Goal: Communication & Community: Ask a question

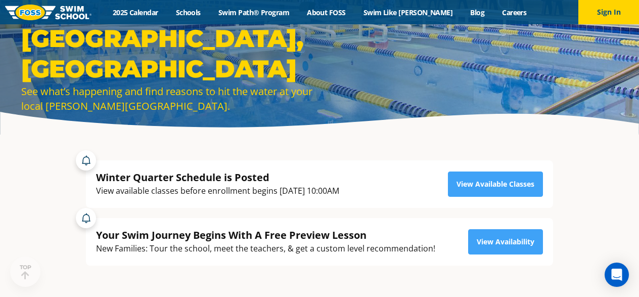
scroll to position [87, 0]
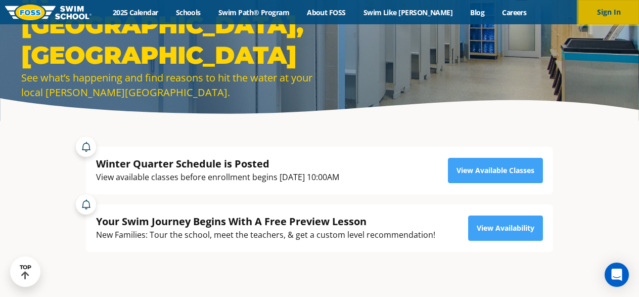
click at [607, 15] on button "Sign In" at bounding box center [609, 12] width 61 height 24
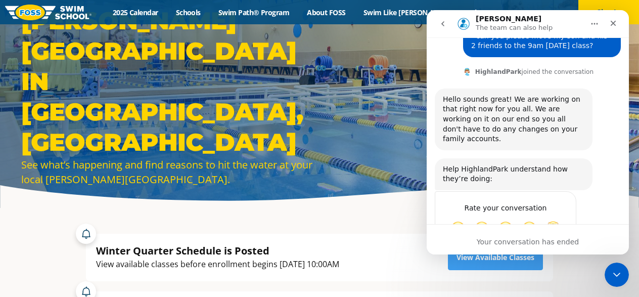
scroll to position [193, 0]
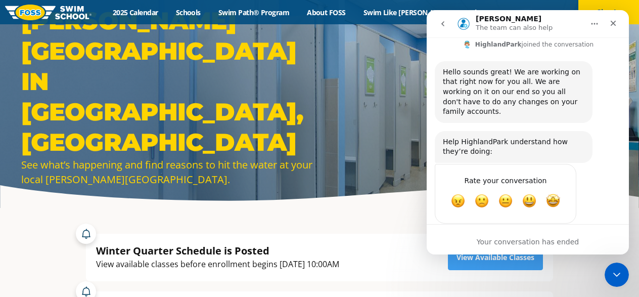
click at [514, 244] on div "Your conversation has ended" at bounding box center [528, 242] width 202 height 11
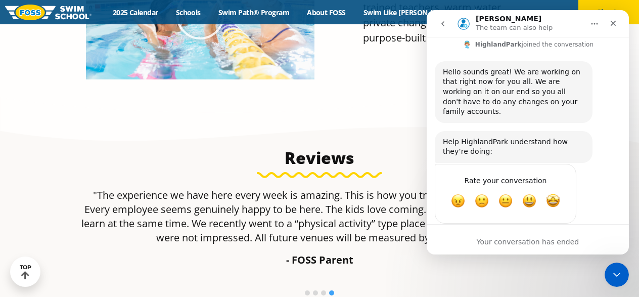
click at [513, 242] on div "Your conversation has ended" at bounding box center [528, 242] width 202 height 11
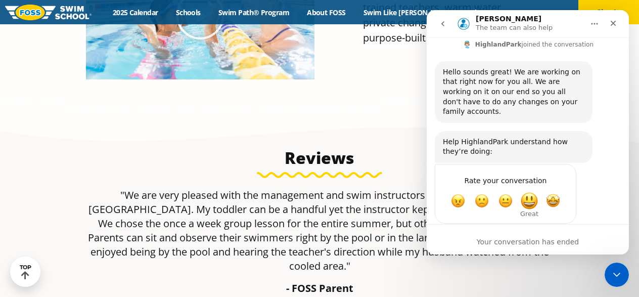
click at [535, 192] on span "Great" at bounding box center [529, 201] width 18 height 18
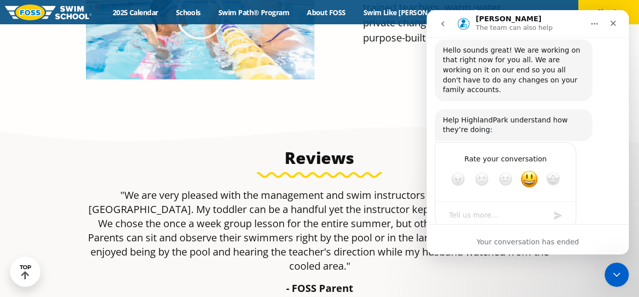
scroll to position [220, 0]
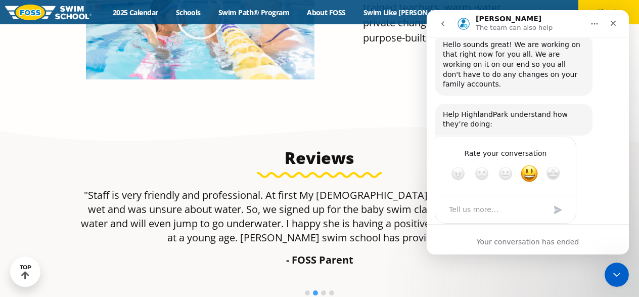
click at [506, 239] on div "Your conversation has ended" at bounding box center [528, 242] width 202 height 11
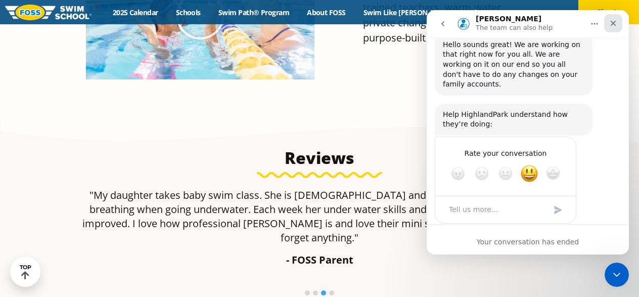
click at [610, 25] on icon "Close" at bounding box center [613, 23] width 8 height 8
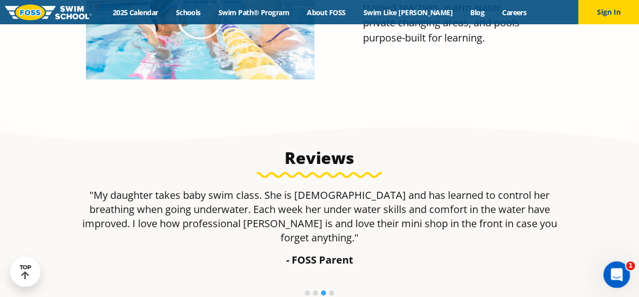
click at [612, 277] on icon "Open Intercom Messenger" at bounding box center [615, 273] width 17 height 17
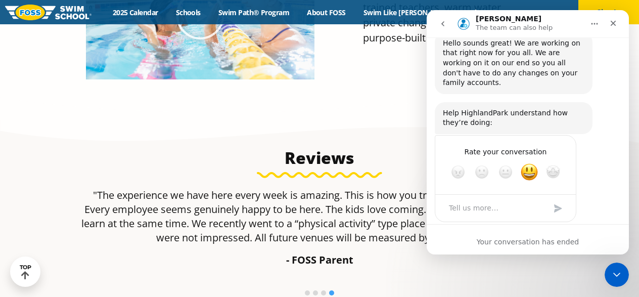
click at [597, 26] on icon "Home" at bounding box center [595, 24] width 8 height 8
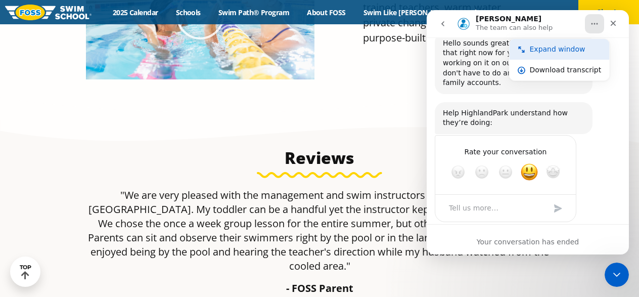
click at [568, 46] on div "Expand window" at bounding box center [566, 49] width 72 height 11
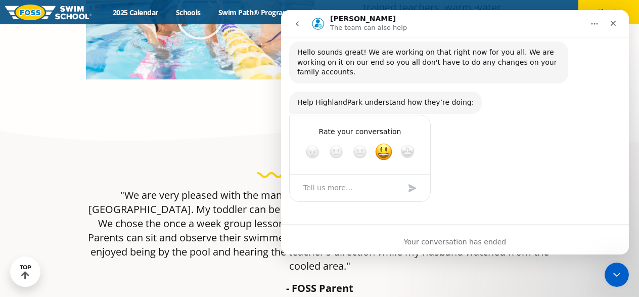
scroll to position [151, 0]
click at [547, 239] on div "Your conversation has ended" at bounding box center [455, 242] width 348 height 11
click at [616, 20] on icon "Close" at bounding box center [613, 23] width 8 height 8
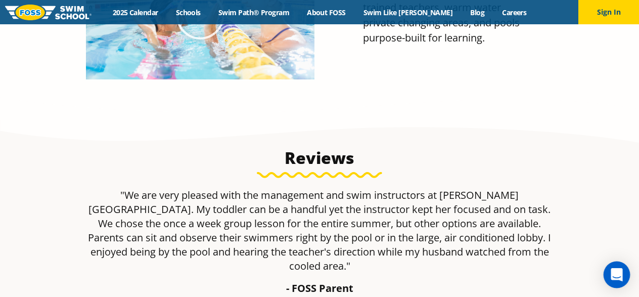
click at [616, 276] on icon "Open Intercom Messenger" at bounding box center [617, 274] width 12 height 13
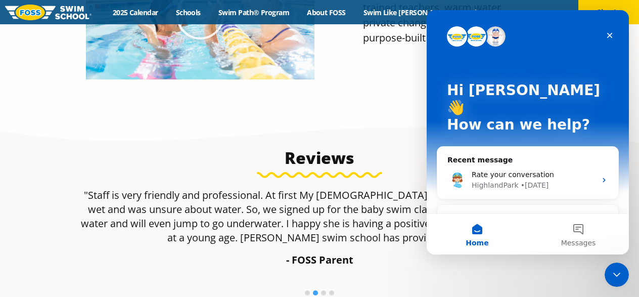
scroll to position [17, 0]
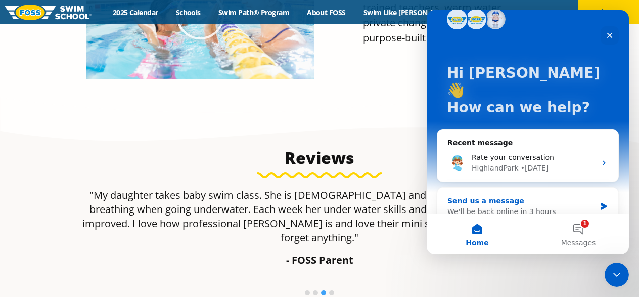
click at [551, 206] on div "We'll be back online in 3 hours" at bounding box center [522, 211] width 148 height 11
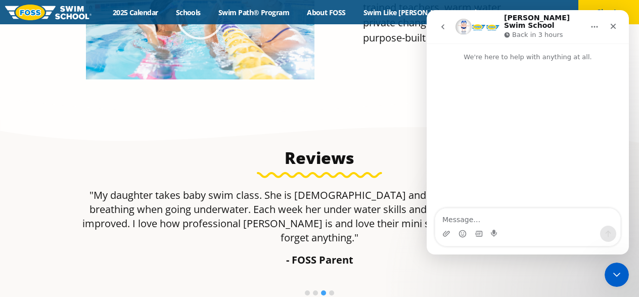
scroll to position [0, 0]
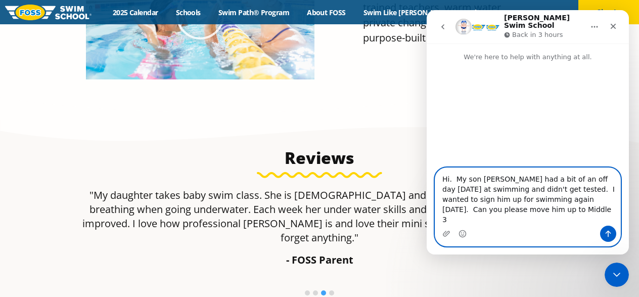
click at [602, 223] on textarea "Hi. My son Zeke Mandel had a bit of an off day yesterday at swimming and didn't…" at bounding box center [527, 197] width 185 height 58
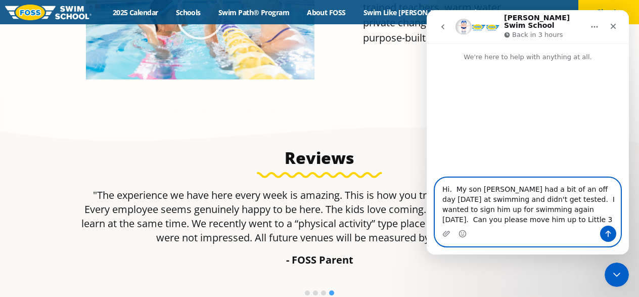
click at [610, 221] on textarea "Hi. My son Zeke Mandel had a bit of an off day yesterday at swimming and didn't…" at bounding box center [527, 202] width 185 height 48
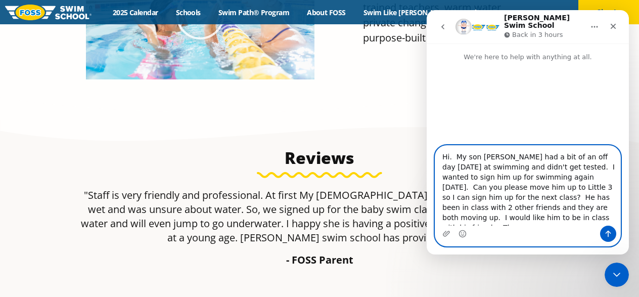
scroll to position [6, 0]
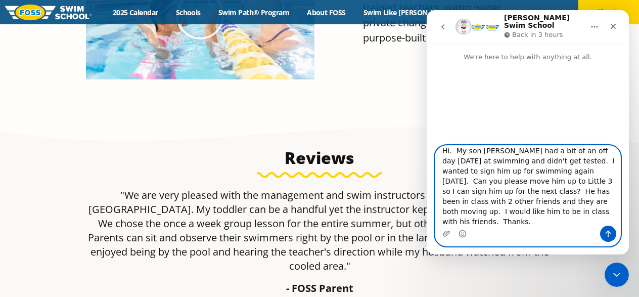
click at [465, 169] on textarea "Hi. My son Zeke Mandel had a bit of an off day yesterday at swimming and didn't…" at bounding box center [527, 186] width 185 height 80
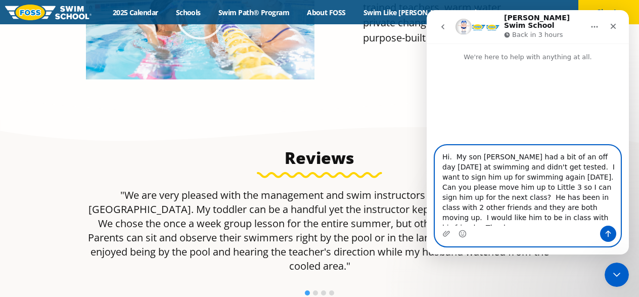
click at [564, 221] on textarea "Hi. My son Zeke Mandel had a bit of an off day yesterday at swimming and didn't…" at bounding box center [527, 186] width 185 height 80
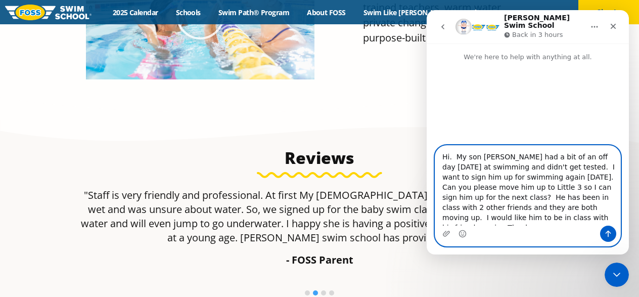
type textarea "Hi. My son Zeke Mandel had a bit of an off day yesterday at swimming and didn't…"
click at [609, 233] on icon "Send a message…" at bounding box center [608, 234] width 8 height 8
